Goal: Task Accomplishment & Management: Complete application form

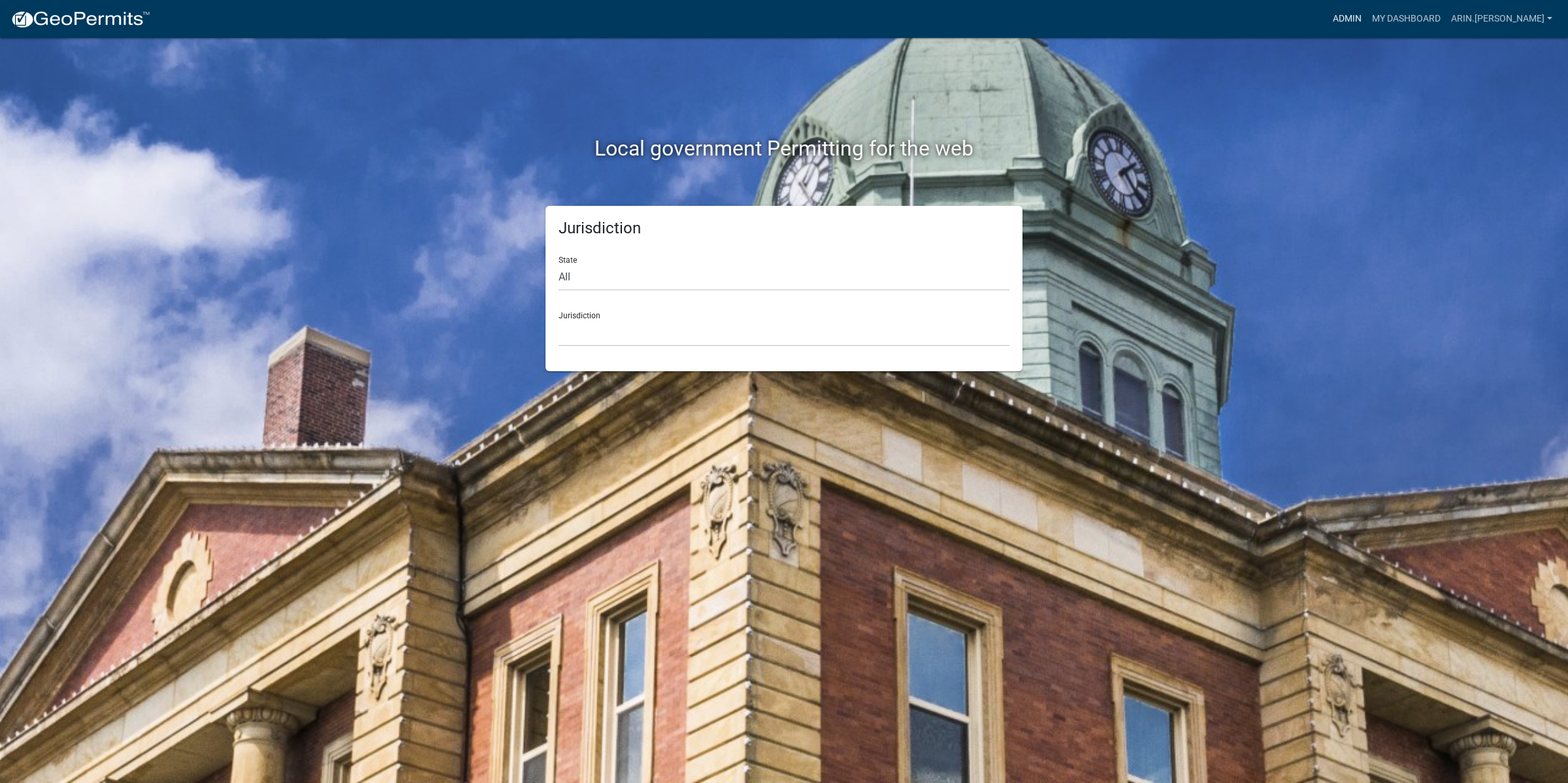
click at [1367, 22] on link "Admin" at bounding box center [1347, 19] width 39 height 25
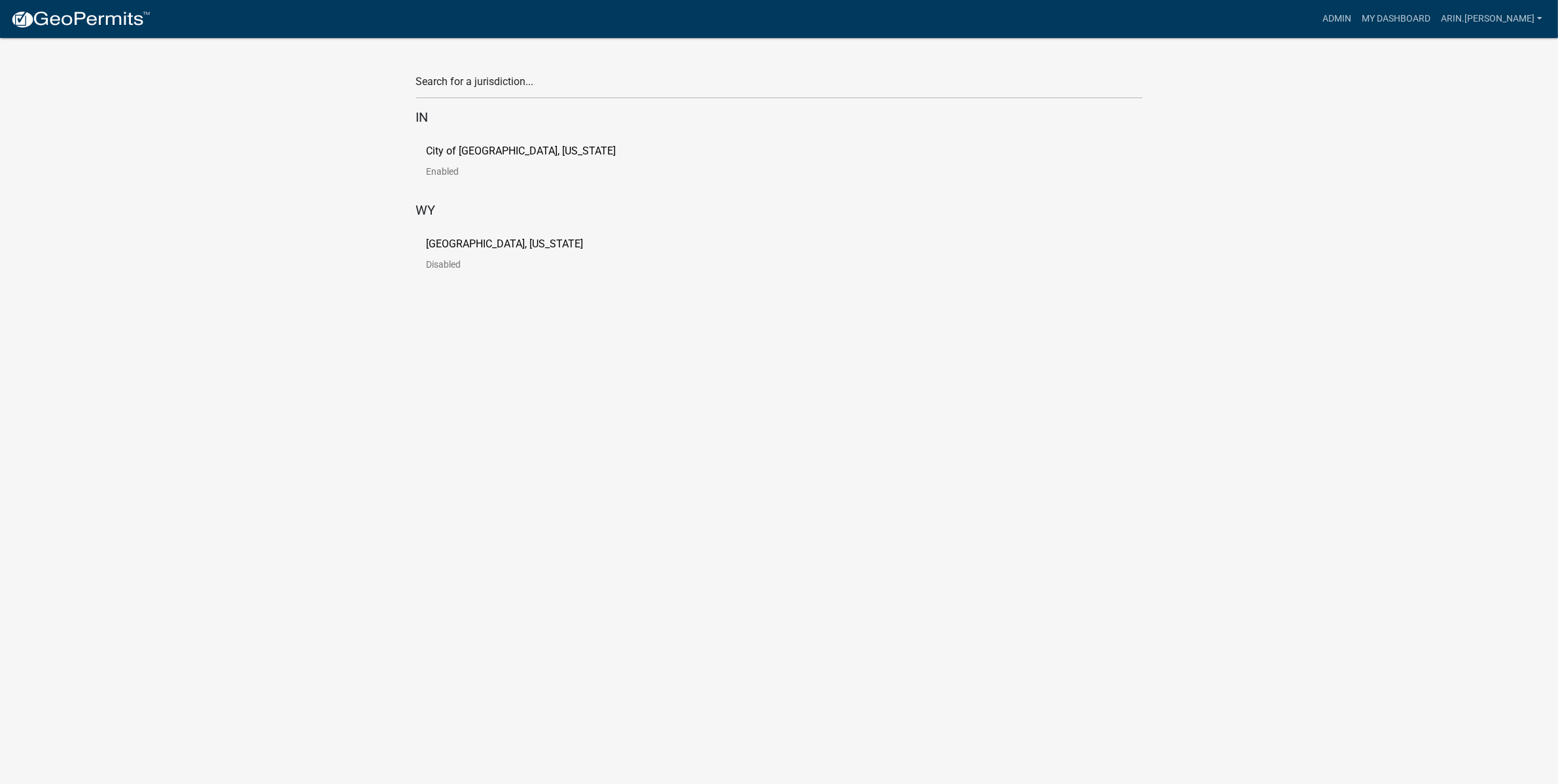
click at [456, 246] on p "[GEOGRAPHIC_DATA], [US_STATE]" at bounding box center [505, 244] width 157 height 11
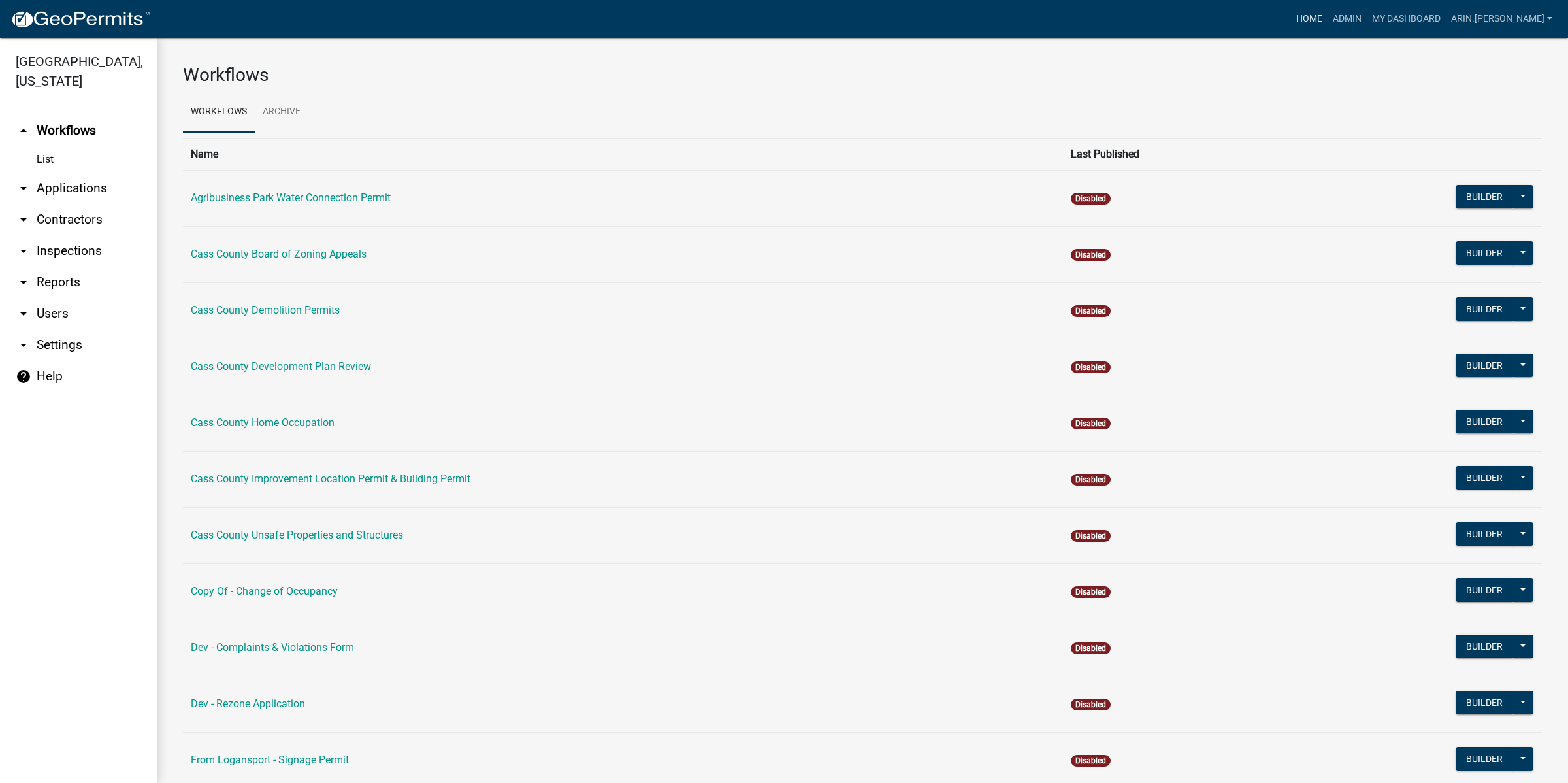
click at [1328, 21] on link "Home" at bounding box center [1309, 19] width 37 height 25
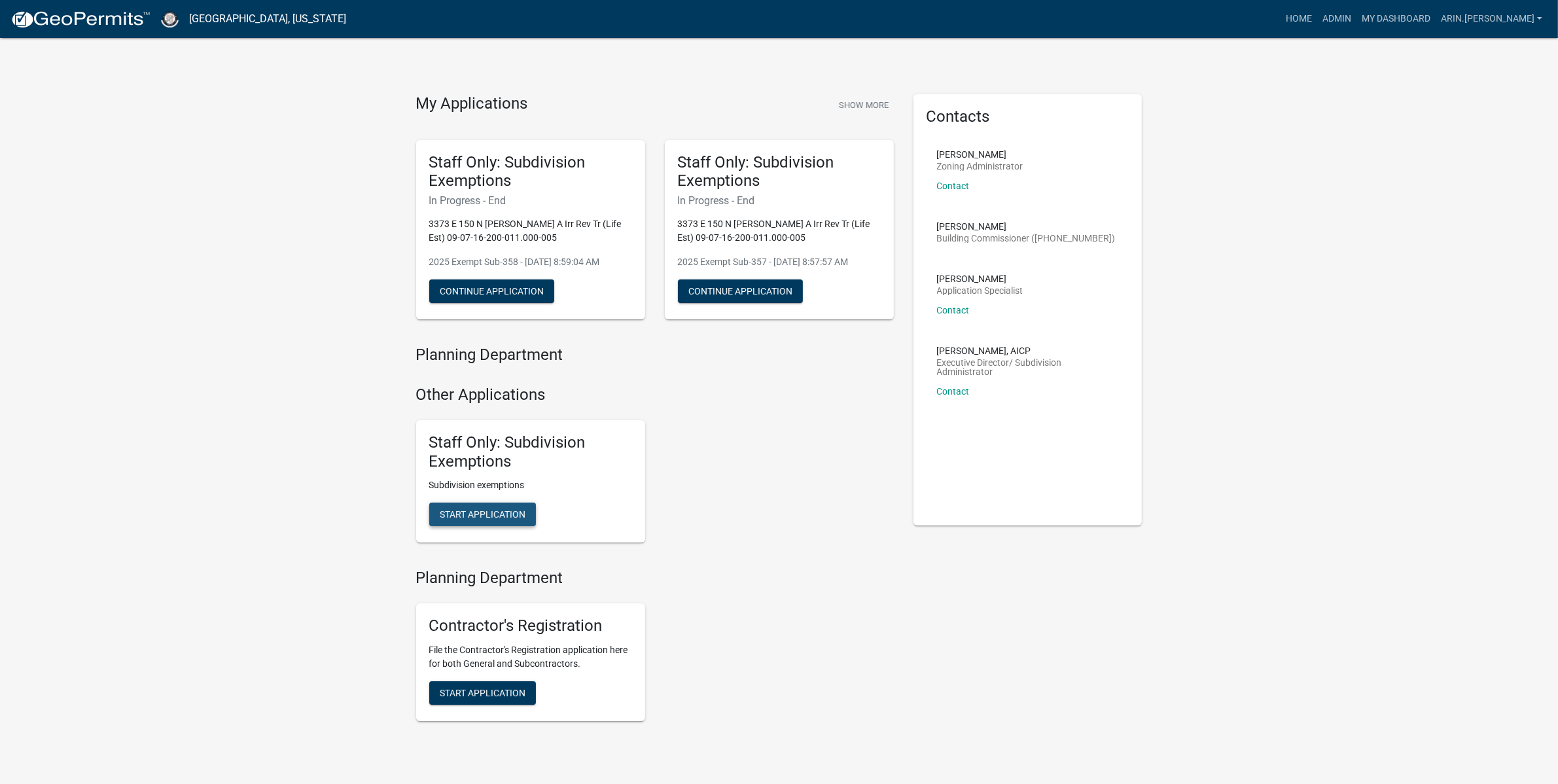
click at [488, 508] on button "Start Application" at bounding box center [483, 514] width 107 height 24
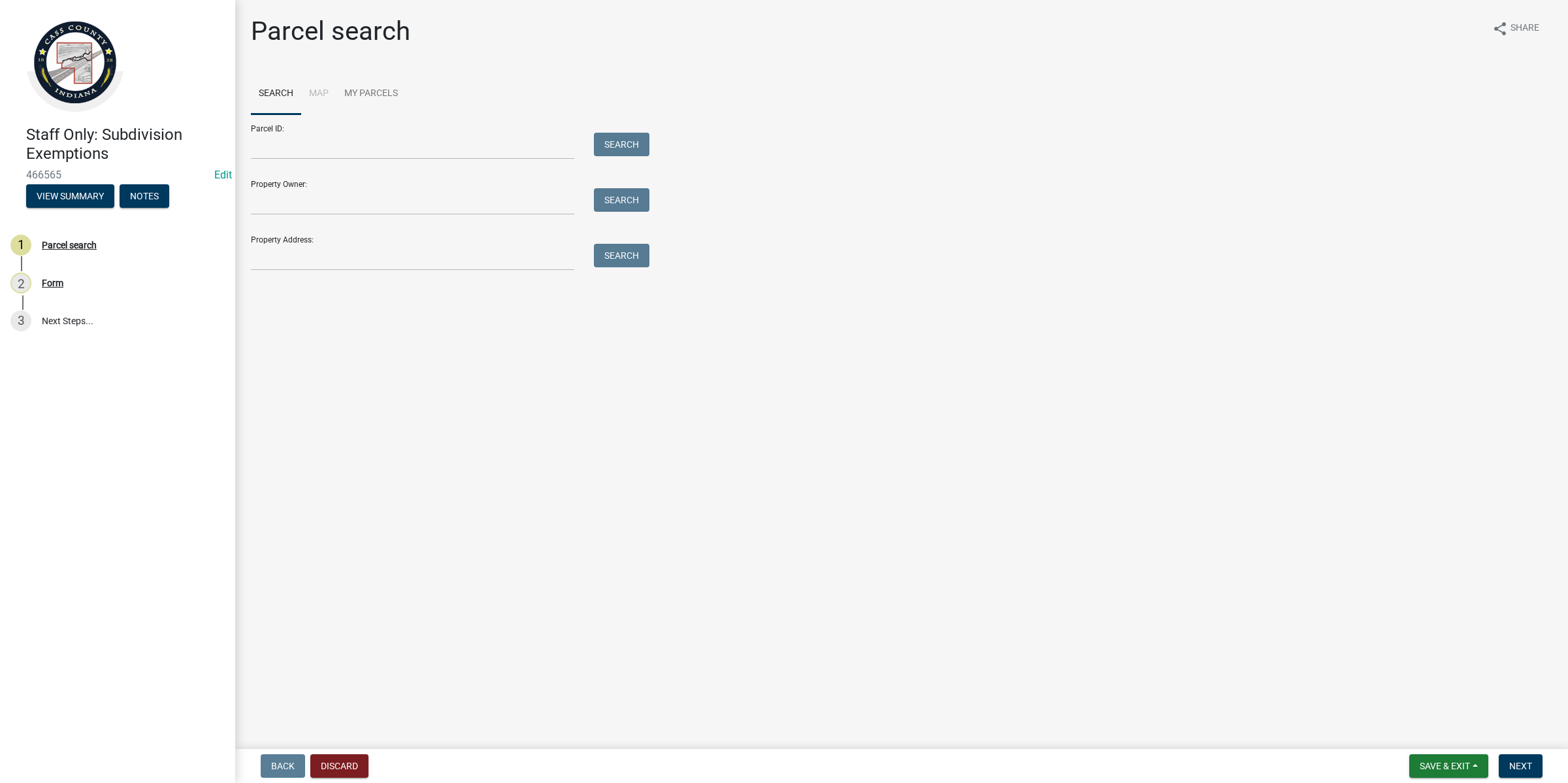
click at [427, 160] on form "Parcel ID: Search Property Owner: Search Property Address: Search" at bounding box center [447, 192] width 392 height 156
click at [420, 148] on input "Parcel ID:" at bounding box center [412, 145] width 323 height 27
paste input "09-04-22-100-024.000-003"
click at [266, 136] on input "09-04-22-100-024.000-003" at bounding box center [412, 145] width 323 height 27
type input "09-04-22-100-024.000-003"
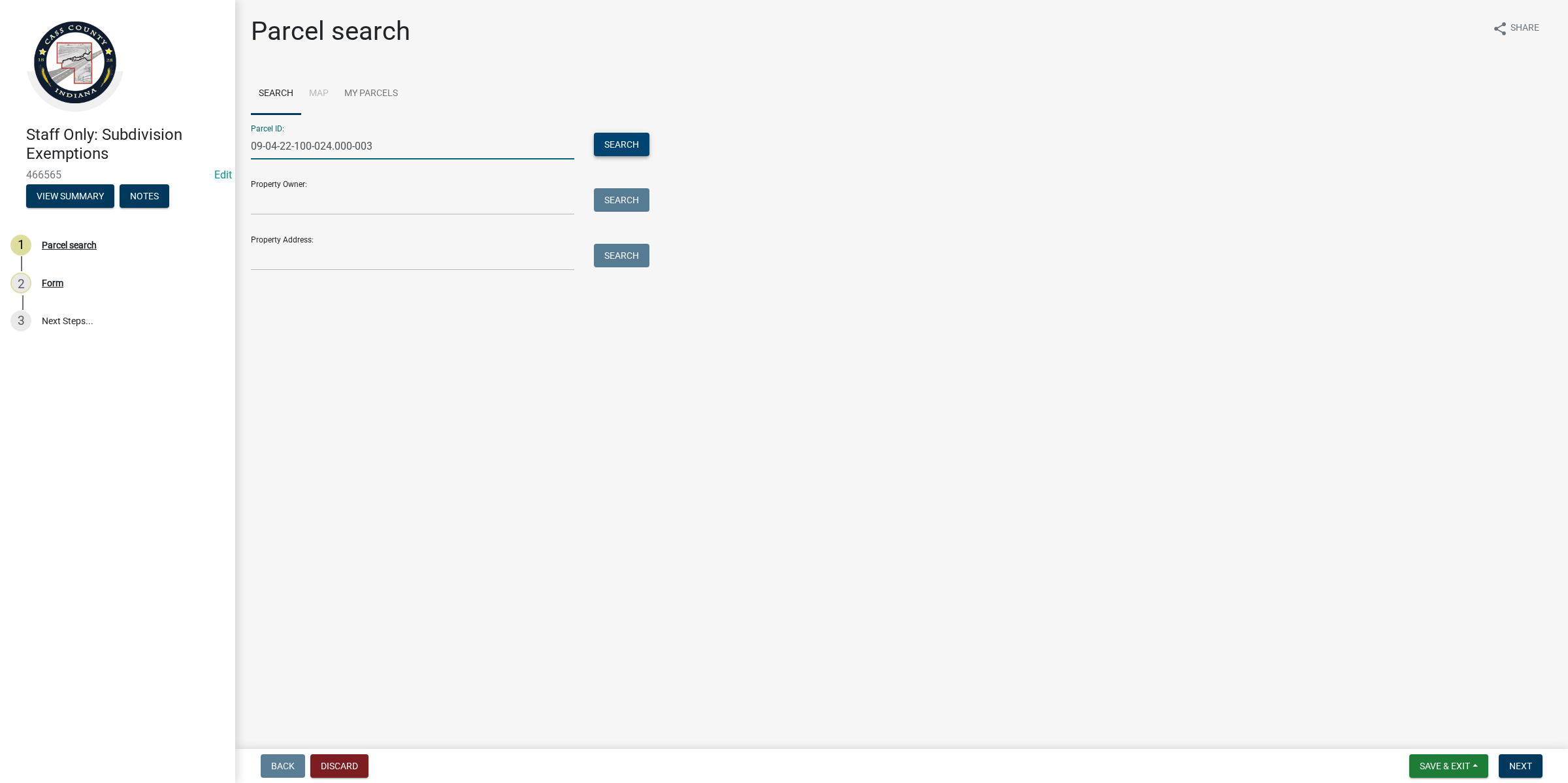
click at [634, 144] on button "Search" at bounding box center [621, 144] width 55 height 24
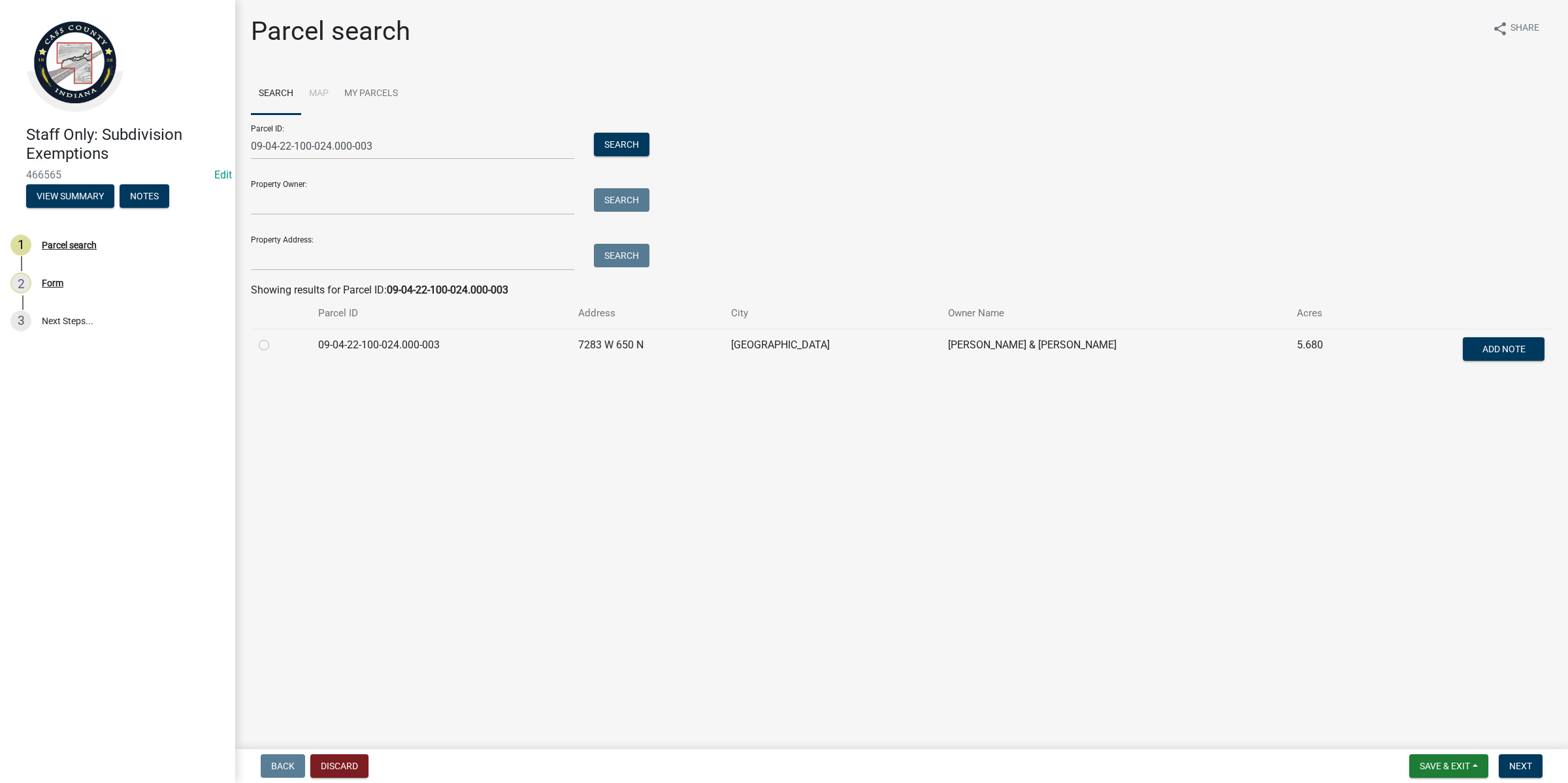
click at [274, 338] on label at bounding box center [274, 338] width 0 height 0
click at [274, 341] on input "radio" at bounding box center [278, 342] width 9 height 9
radio input "true"
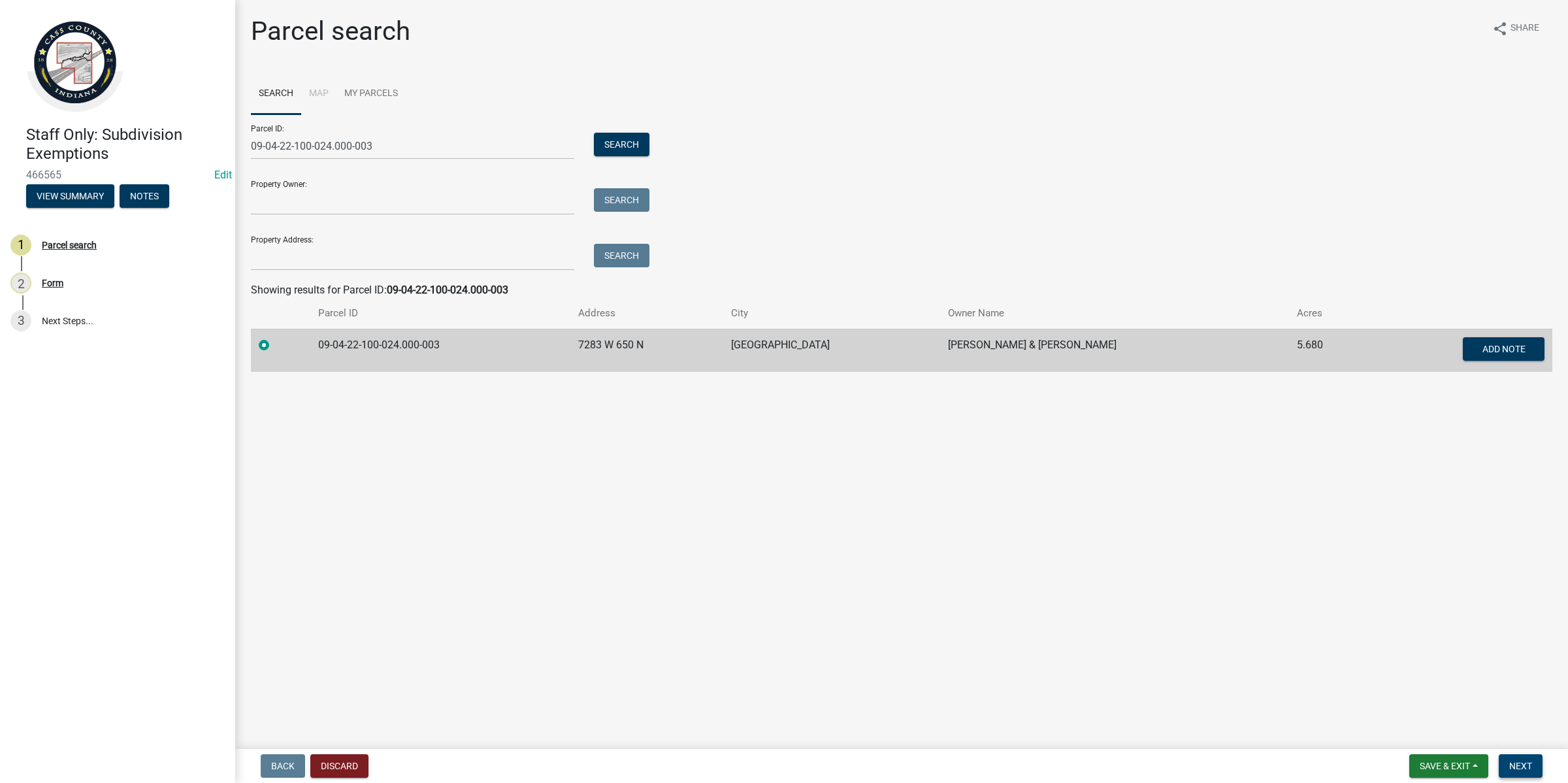
click at [1510, 769] on span "Next" at bounding box center [1521, 766] width 23 height 11
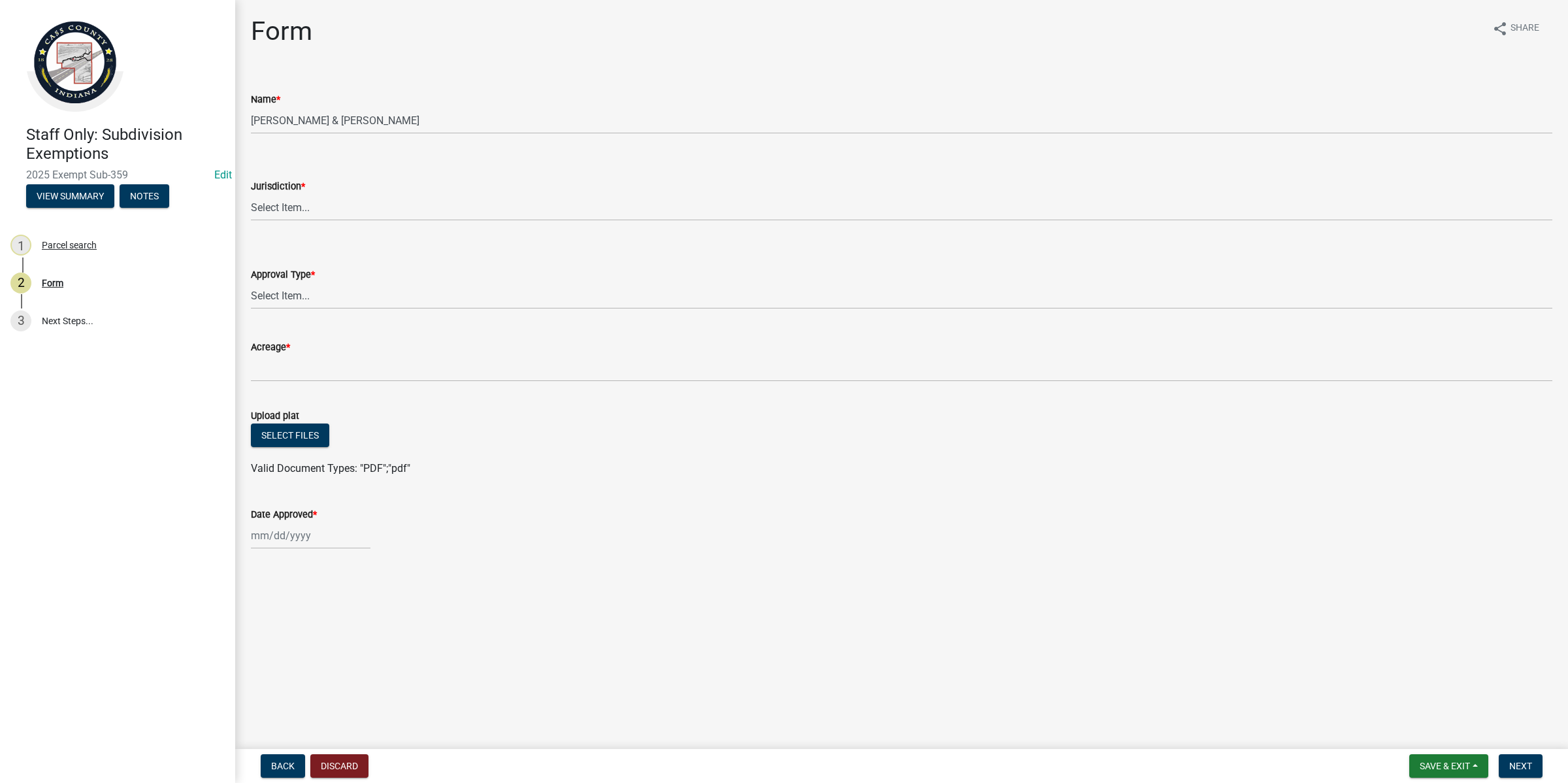
click at [358, 187] on div "Jurisdiction *" at bounding box center [902, 186] width 1302 height 16
click at [350, 210] on select "Select Item... [GEOGRAPHIC_DATA] [PERSON_NAME][GEOGRAPHIC_DATA] (no jurisdictio…" at bounding box center [902, 207] width 1302 height 27
click at [251, 194] on select "Select Item... [GEOGRAPHIC_DATA] [PERSON_NAME][GEOGRAPHIC_DATA] (no jurisdictio…" at bounding box center [902, 207] width 1302 height 27
select select "6cbf9358-6b12-450d-b536-f3bc63061614"
click at [304, 281] on div "Approval Type *" at bounding box center [902, 274] width 1302 height 16
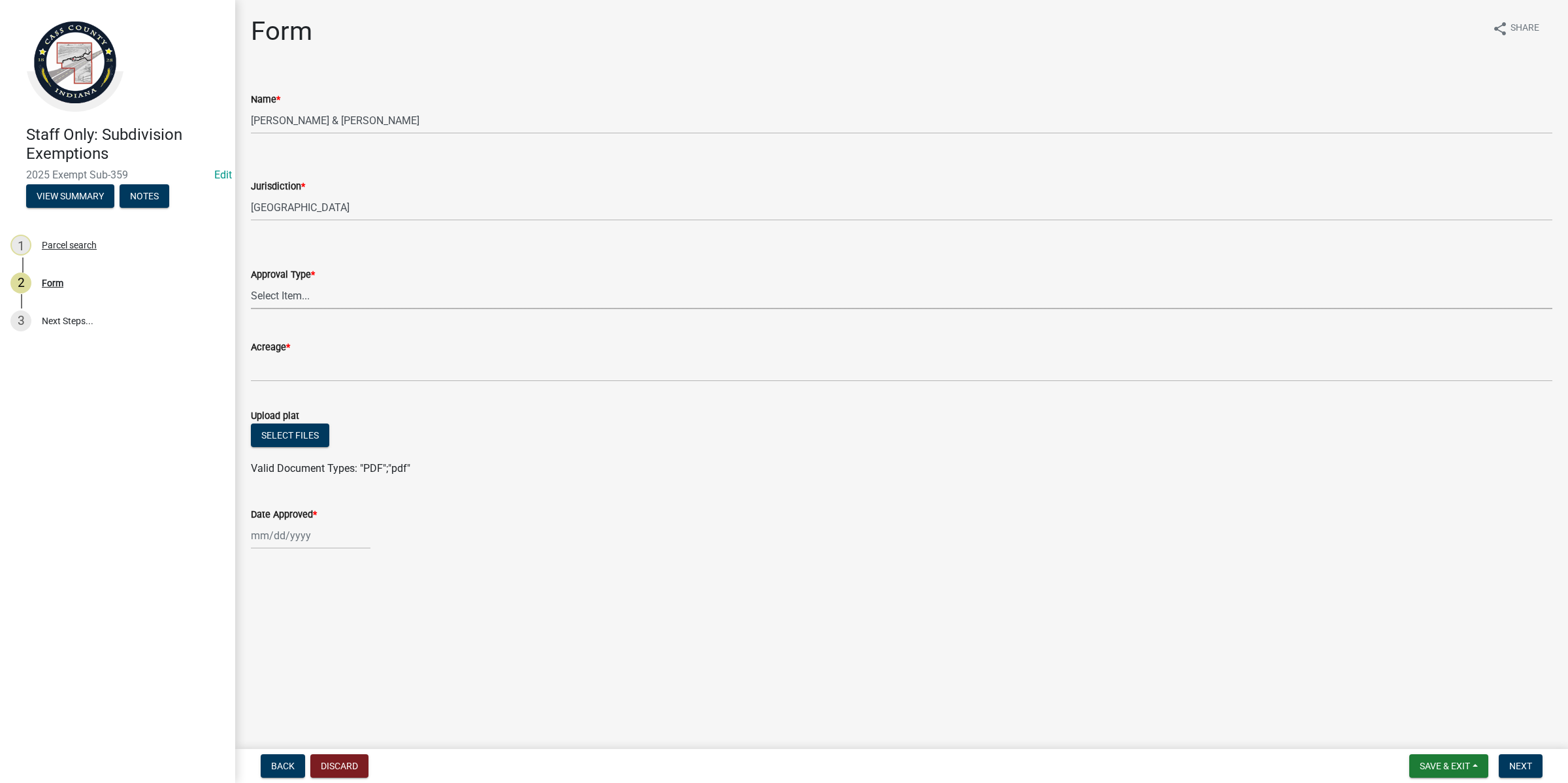
click at [318, 305] on select "Select Item... No Jurisdiction Adjoining UNBUILDABLE Homestead/Business BUILDAB…" at bounding box center [902, 295] width 1302 height 27
click at [251, 282] on select "Select Item... No Jurisdiction Adjoining UNBUILDABLE Homestead/Business BUILDAB…" at bounding box center [902, 295] width 1302 height 27
select select "12d71fbd-d72d-4ebf-8b00-e3b2113cf8b7"
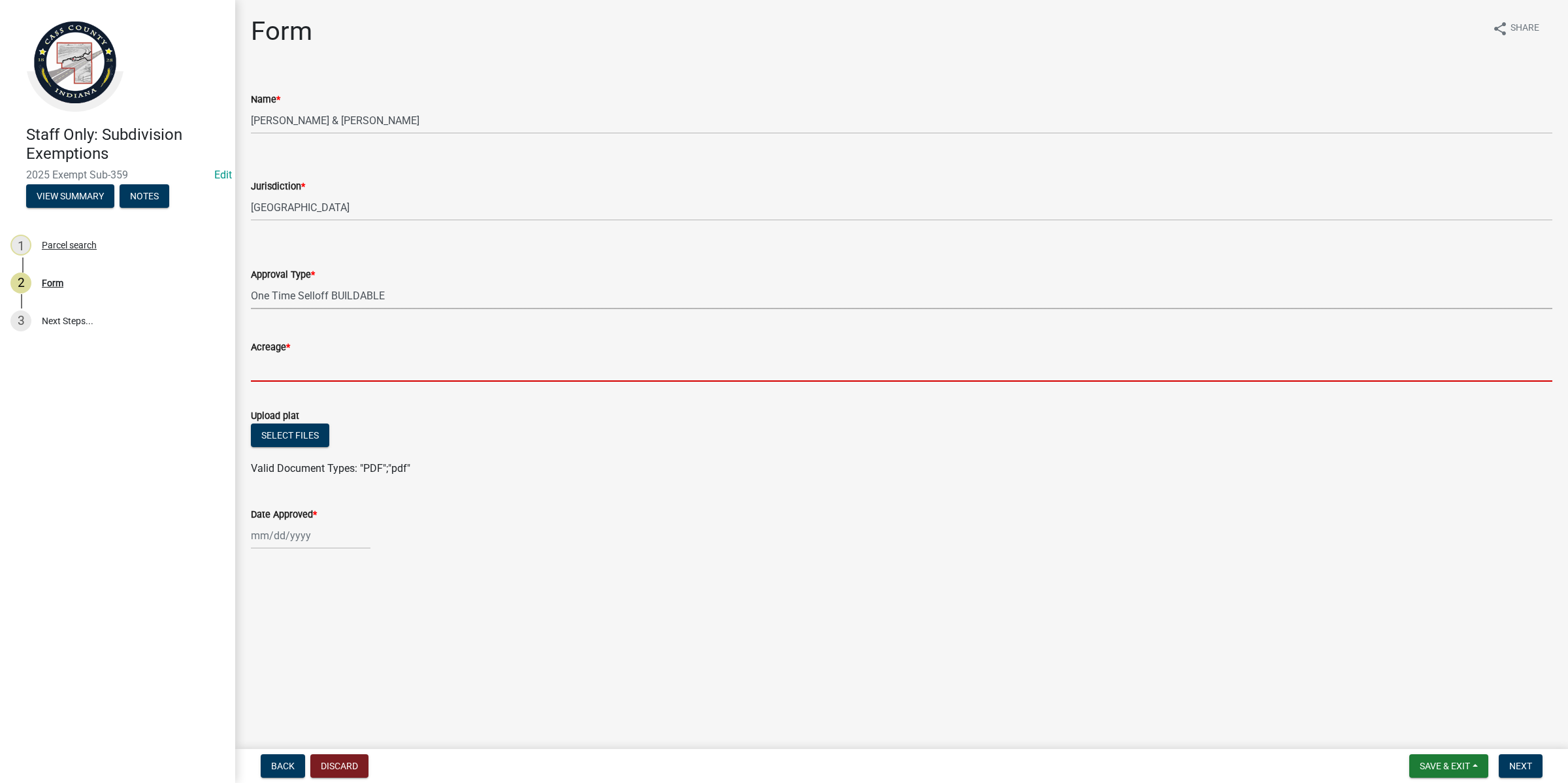
click at [350, 364] on input "Acreage *" at bounding box center [902, 368] width 1302 height 27
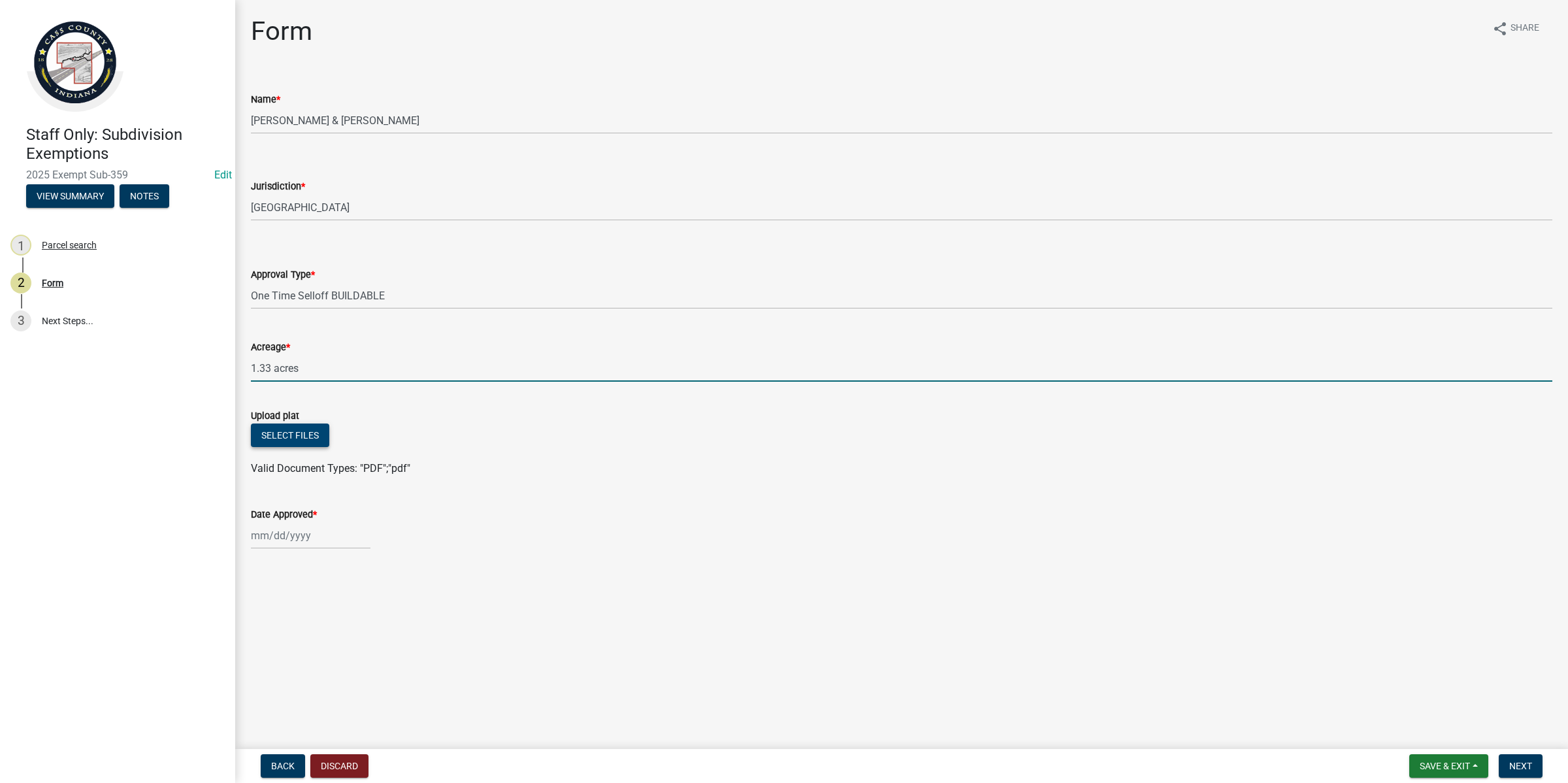
type input "1.33 acres"
click at [305, 435] on button "Select files" at bounding box center [290, 435] width 78 height 24
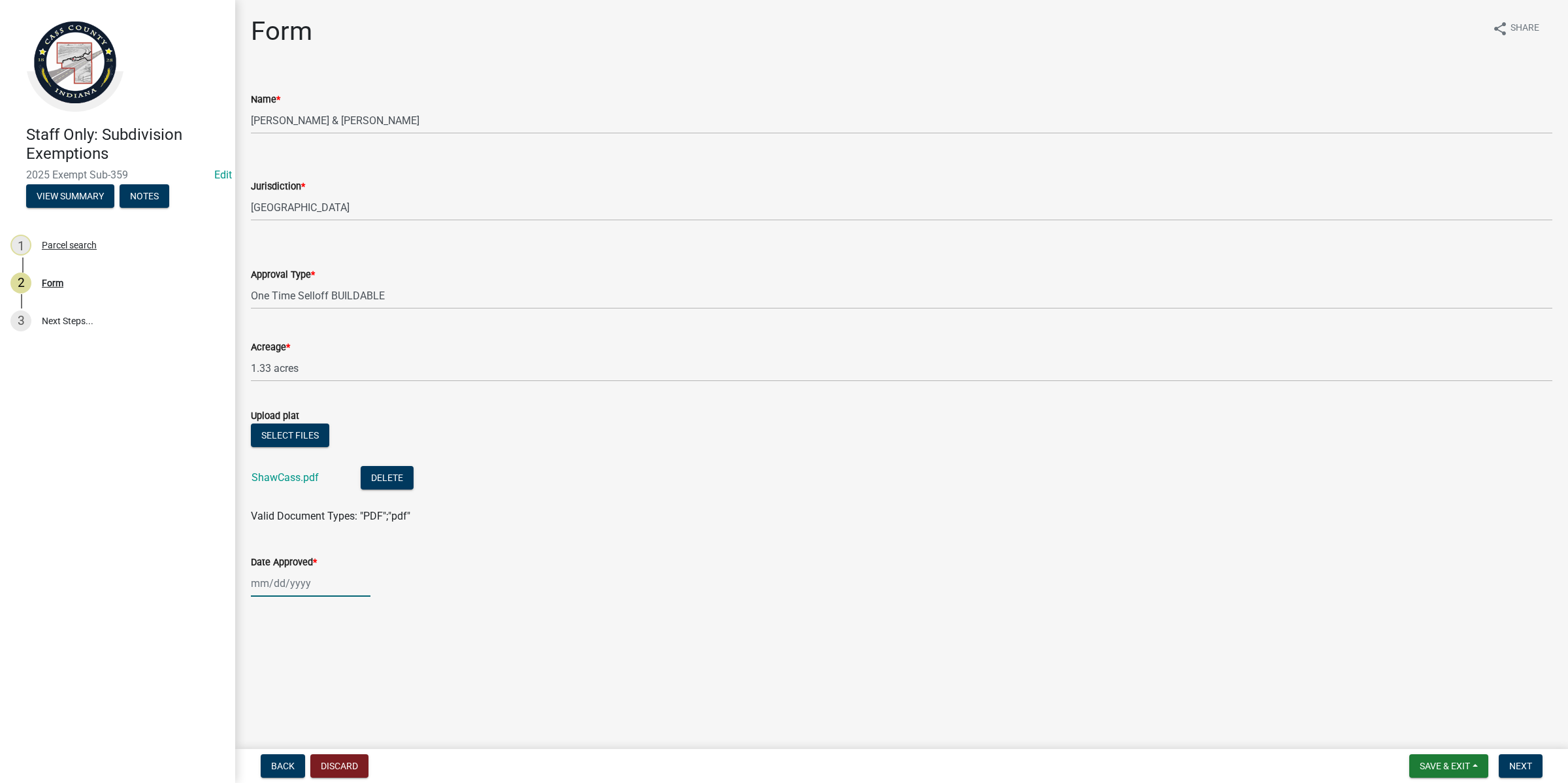
click at [325, 587] on div at bounding box center [311, 583] width 119 height 27
select select "8"
select select "2025"
click at [299, 512] on div "20" at bounding box center [305, 514] width 21 height 21
type input "[DATE]"
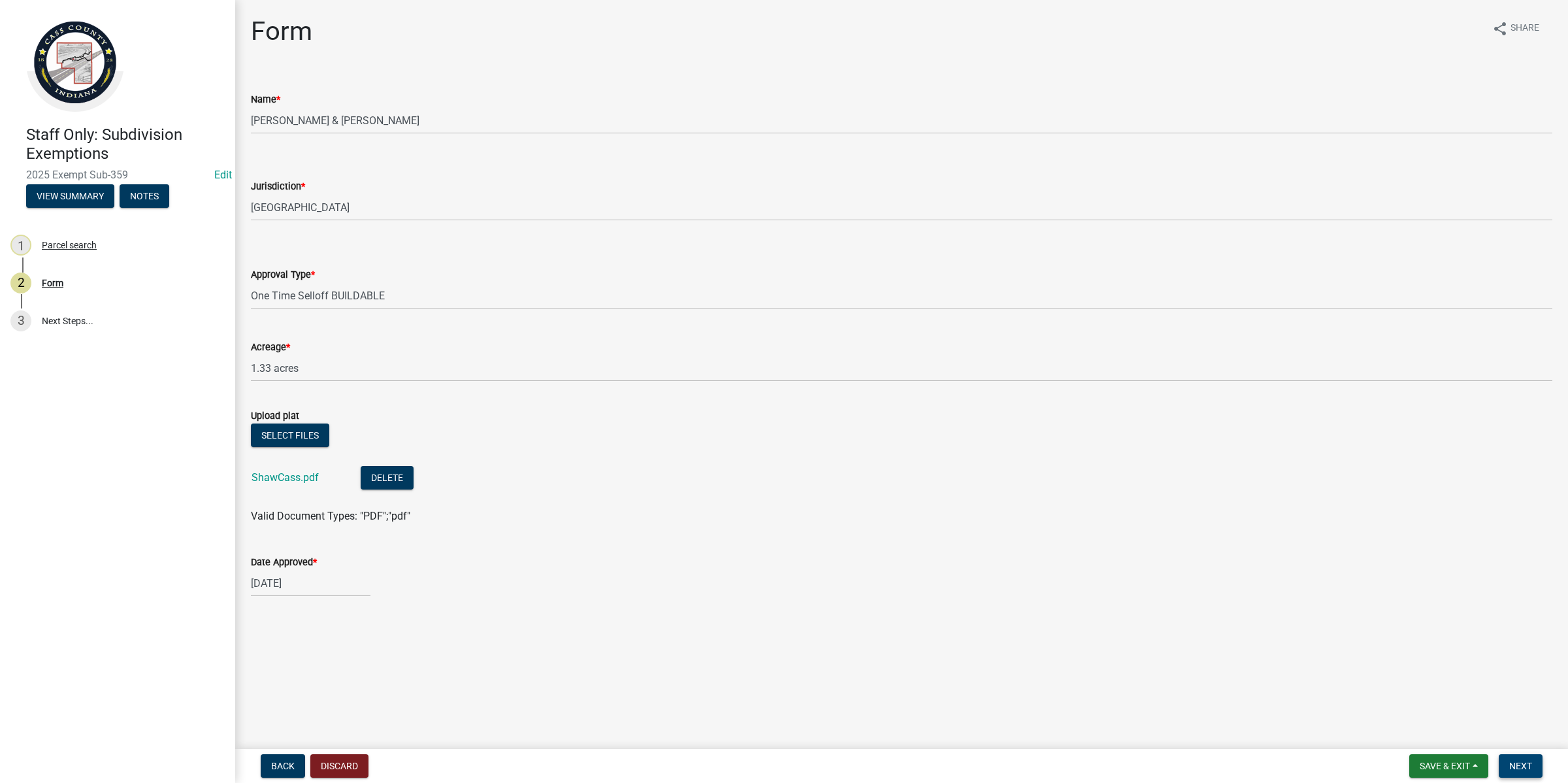
click at [1537, 764] on button "Next" at bounding box center [1521, 766] width 44 height 24
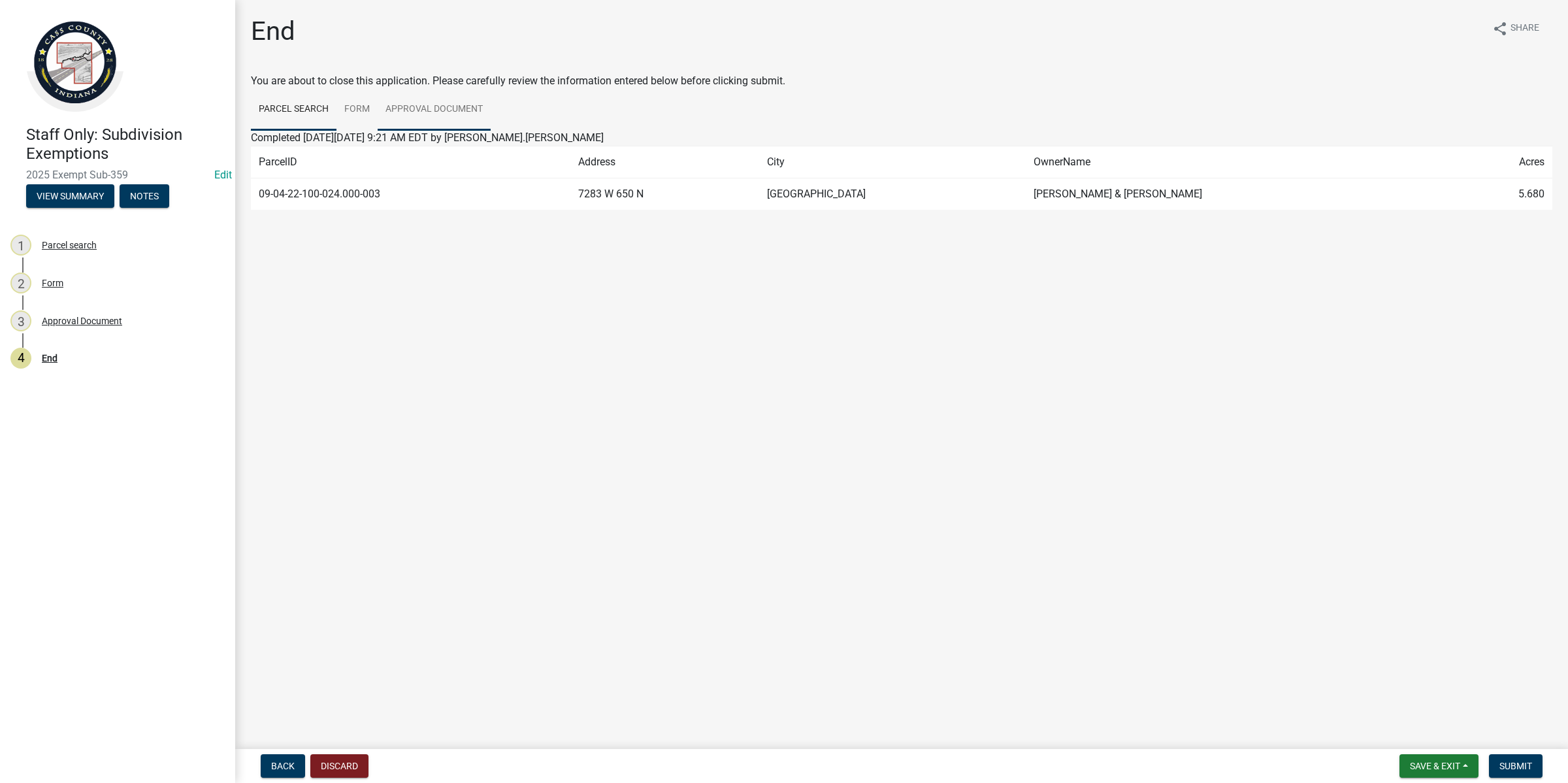
click at [466, 105] on link "Approval Document" at bounding box center [434, 109] width 113 height 42
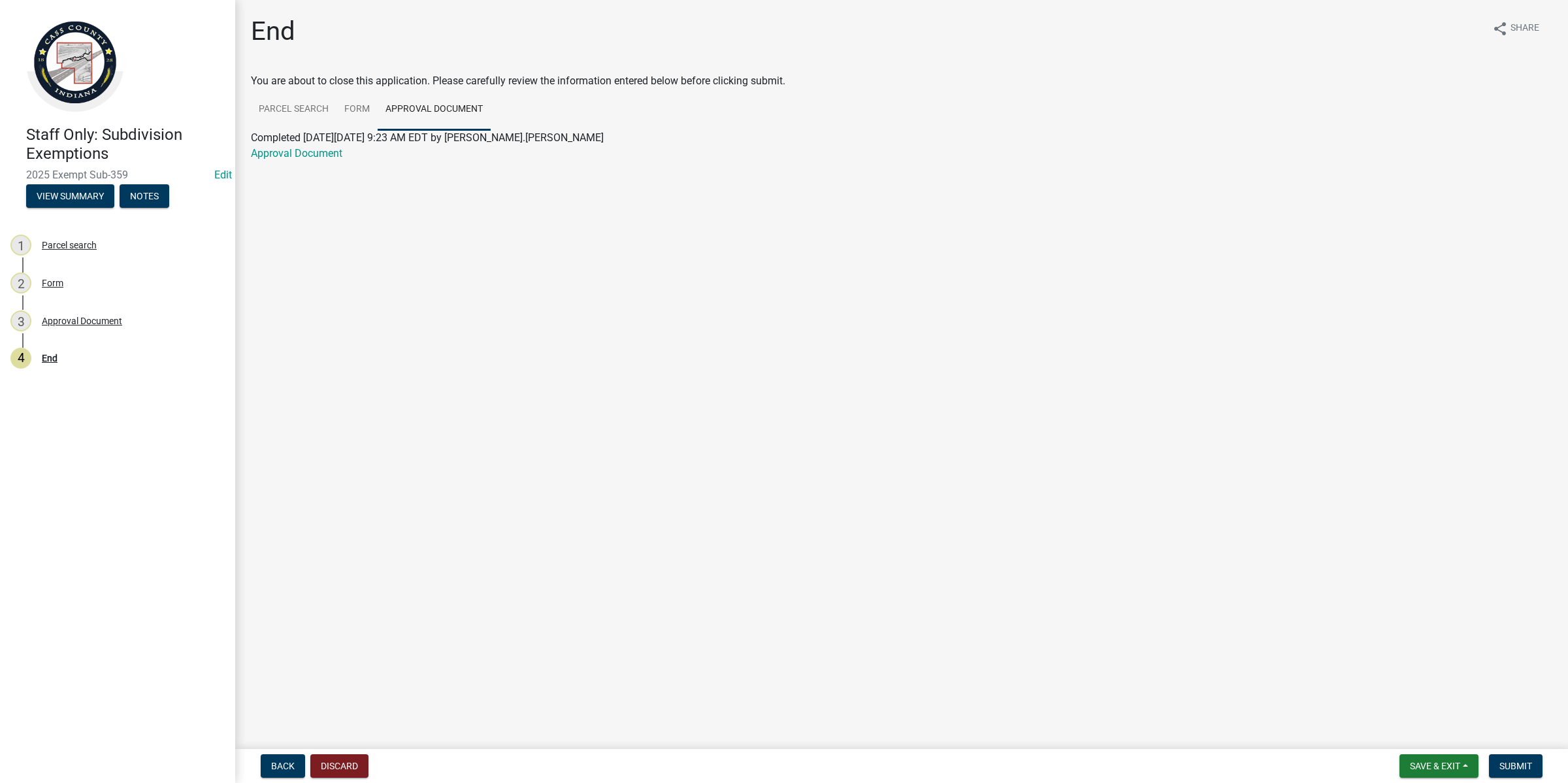
click at [278, 160] on div "Approval Document" at bounding box center [902, 153] width 1321 height 16
click at [280, 157] on link "Approval Document" at bounding box center [296, 153] width 91 height 12
click at [1467, 764] on button "Save & Exit" at bounding box center [1439, 766] width 79 height 24
click at [1451, 740] on button "Save & Exit" at bounding box center [1426, 733] width 104 height 32
